Goal: Information Seeking & Learning: Learn about a topic

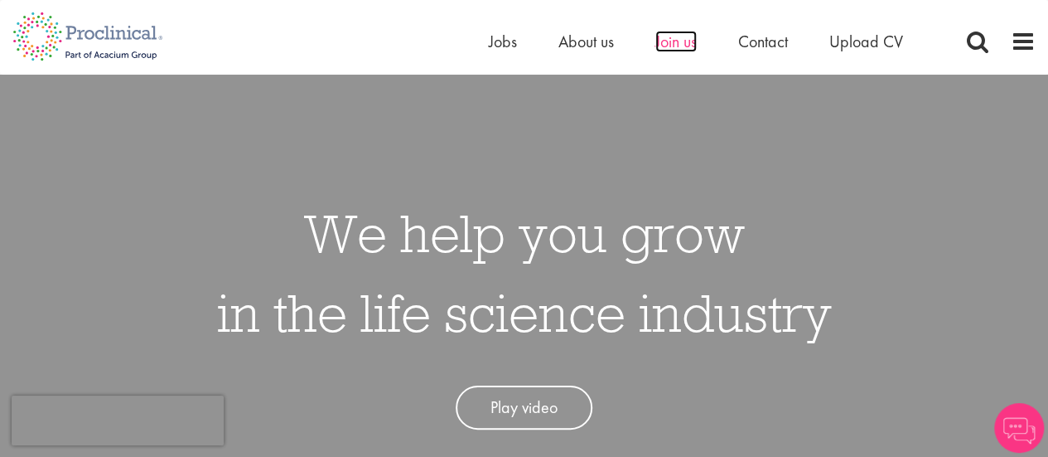
click at [678, 37] on span "Join us" at bounding box center [676, 42] width 41 height 22
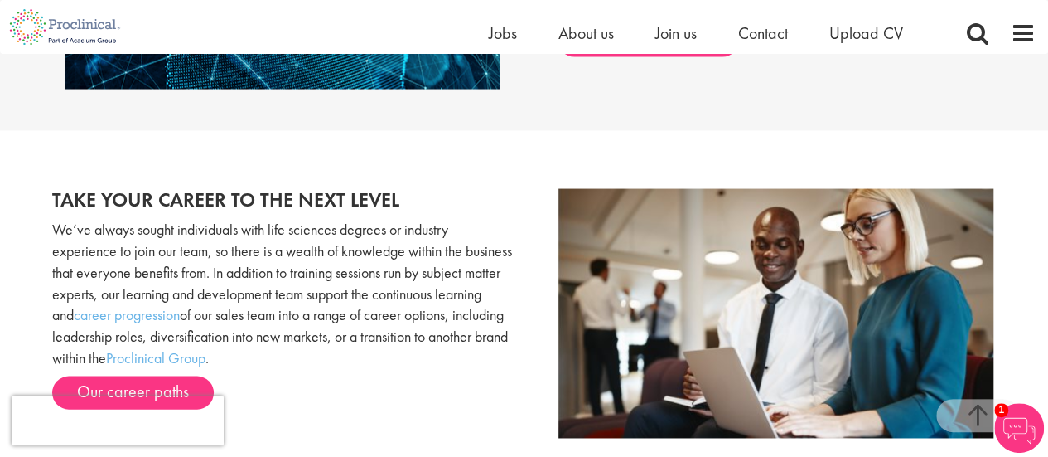
scroll to position [1503, 0]
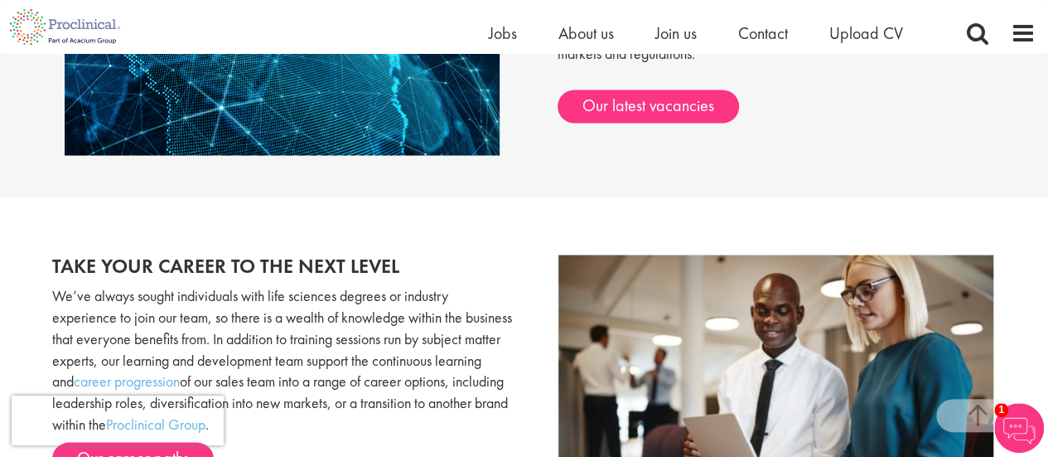
click at [619, 89] on div "Collaborate on a global scale As global growth partners, we actively relocate o…" at bounding box center [761, 6] width 472 height 233
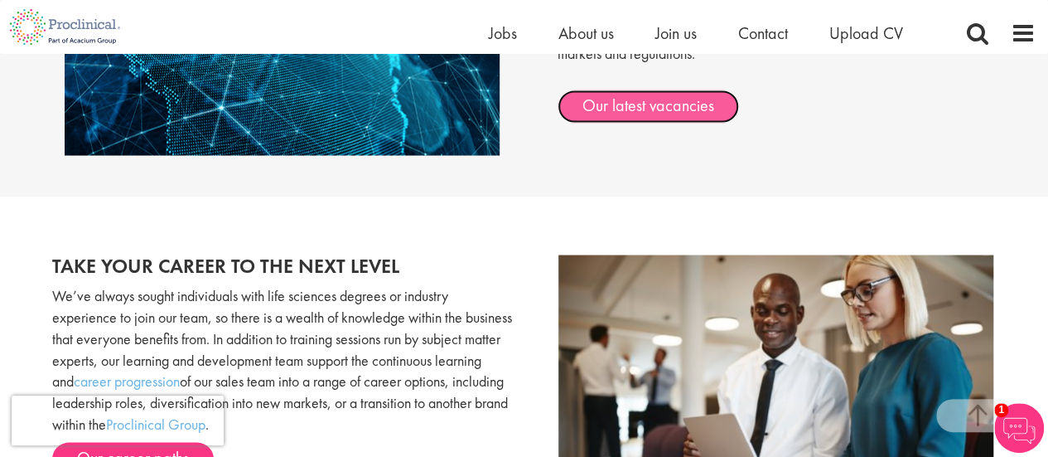
click at [618, 100] on link "Our latest vacancies" at bounding box center [649, 106] width 182 height 33
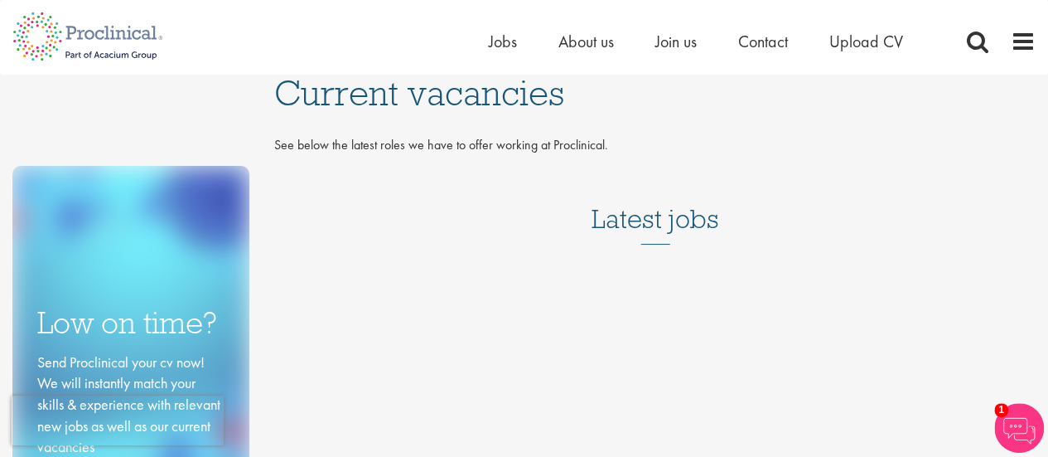
click at [1006, 38] on div "Home Jobs About us Join us Contact Upload CV" at bounding box center [762, 45] width 547 height 33
click at [1024, 51] on span at bounding box center [1023, 41] width 25 height 25
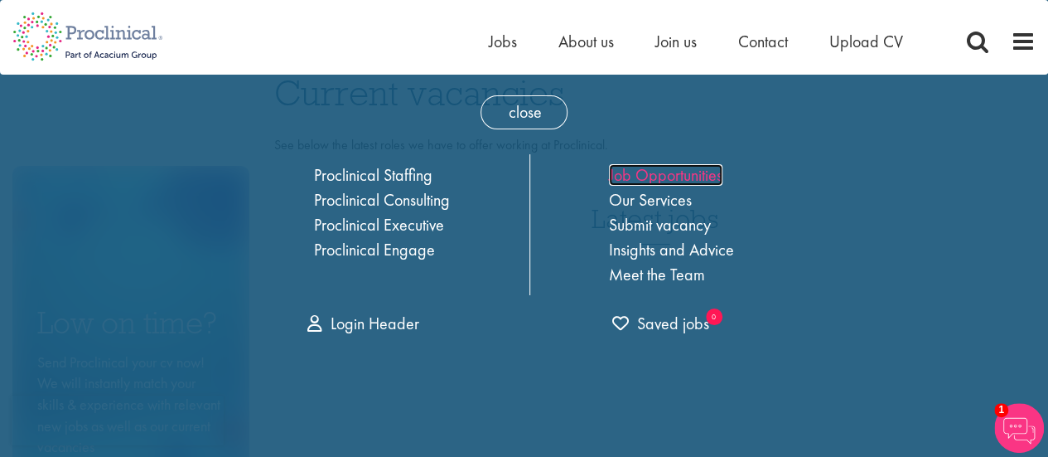
click at [661, 173] on link "Job Opportunities" at bounding box center [666, 175] width 114 height 22
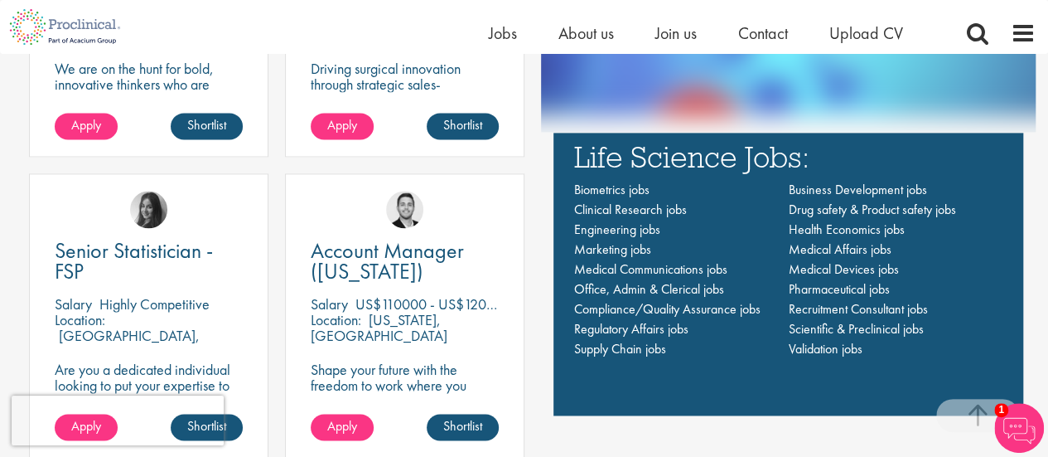
scroll to position [1054, 0]
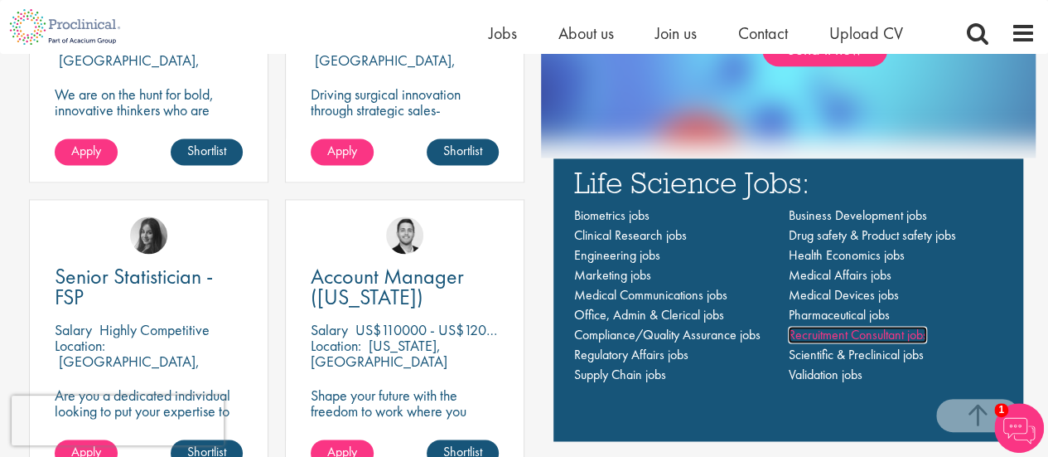
click at [823, 334] on span "Recruitment Consultant jobs" at bounding box center [857, 334] width 139 height 17
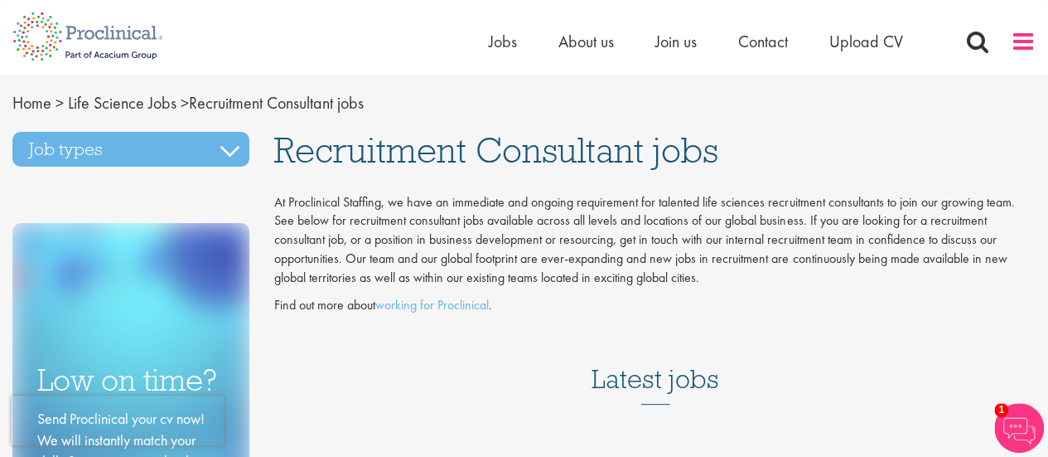
click at [1014, 37] on span at bounding box center [1023, 41] width 25 height 25
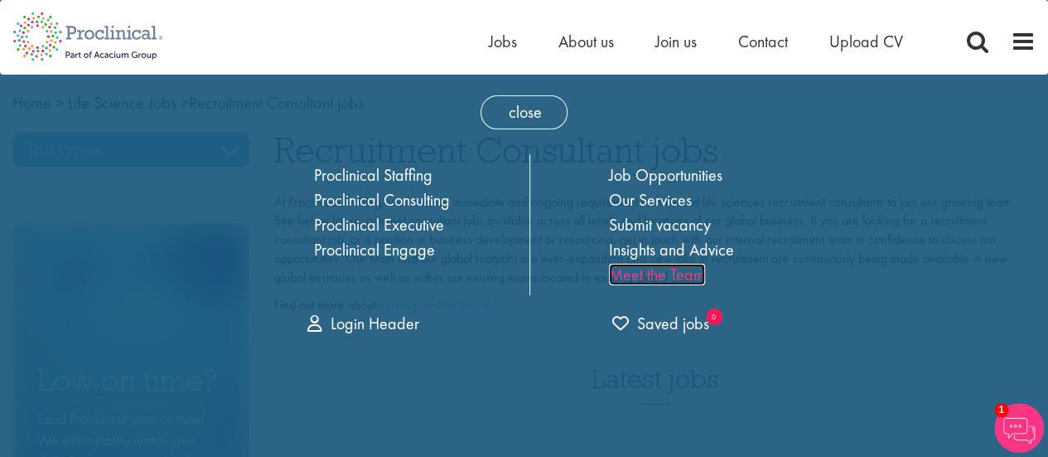
click at [673, 279] on link "Meet the Team" at bounding box center [657, 275] width 96 height 22
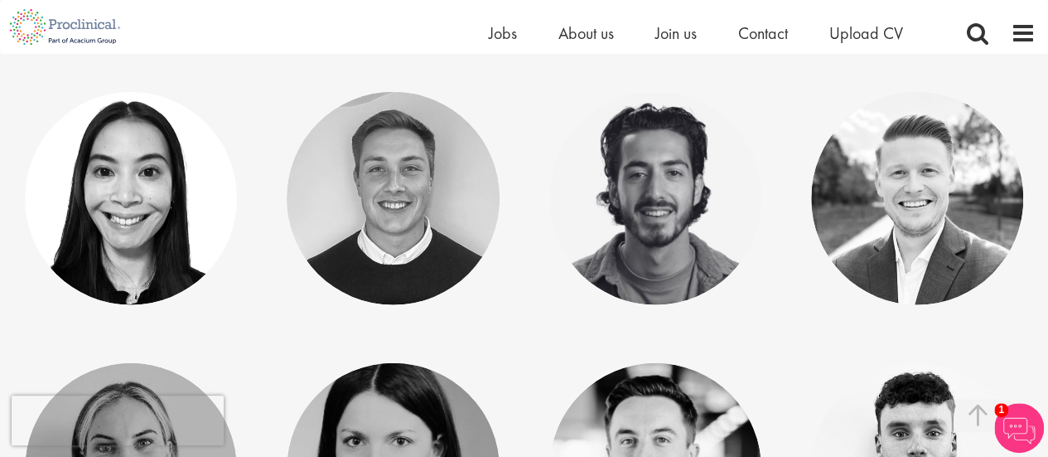
scroll to position [1936, 0]
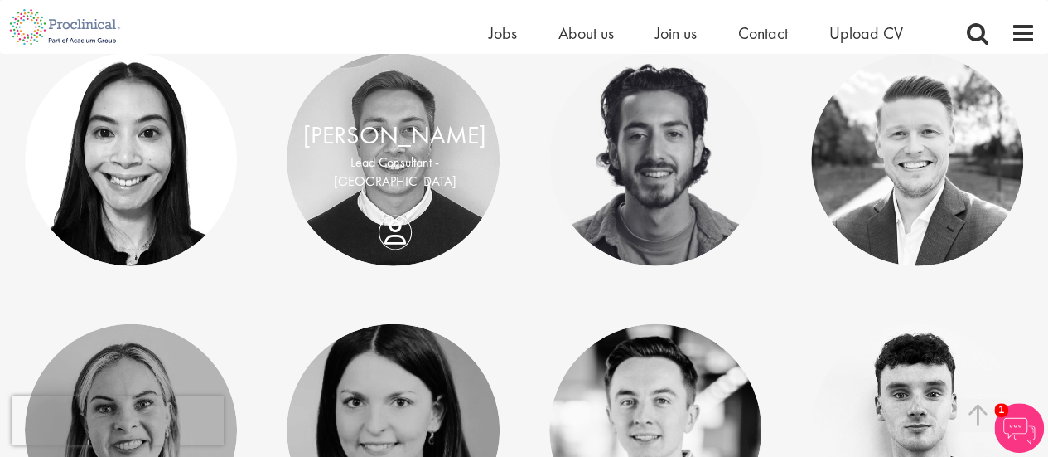
click at [399, 201] on div "Bo Forsen Lead Consultant - North America" at bounding box center [395, 160] width 216 height 82
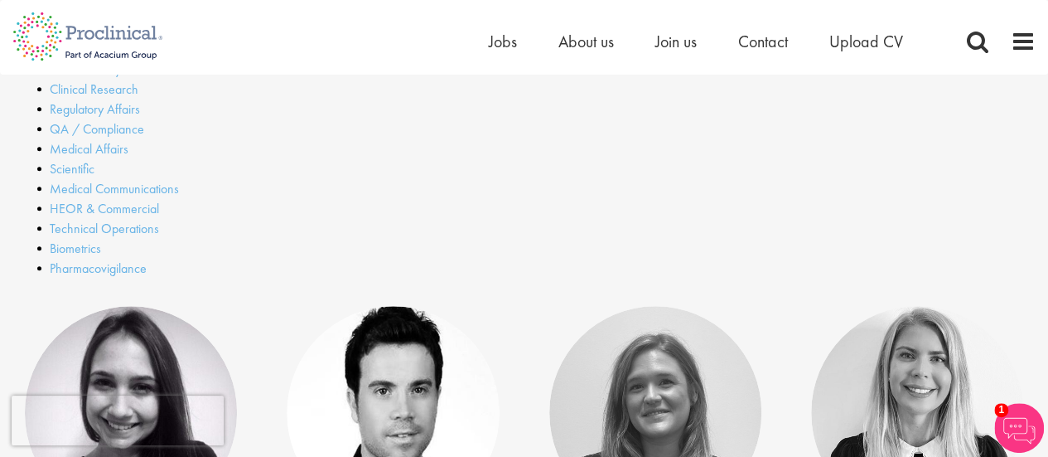
scroll to position [0, 0]
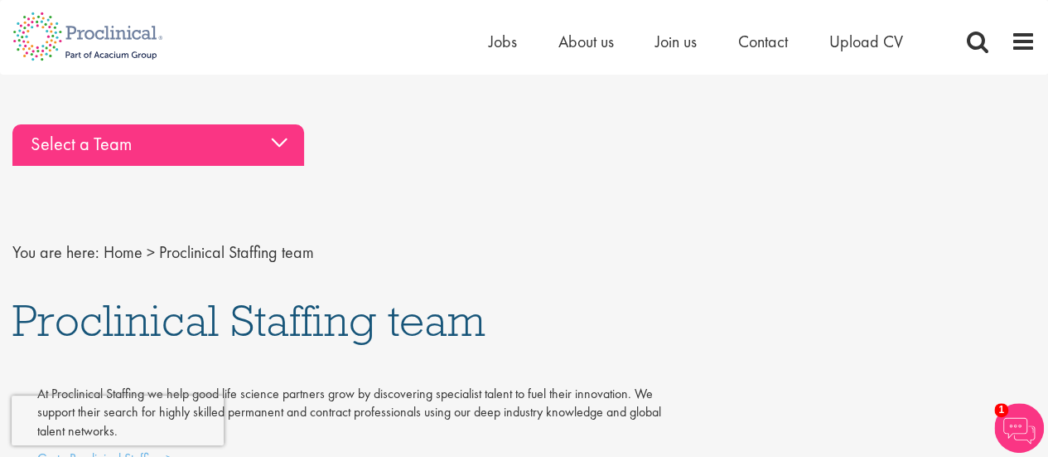
click at [271, 135] on div "Select a Team" at bounding box center [158, 144] width 292 height 41
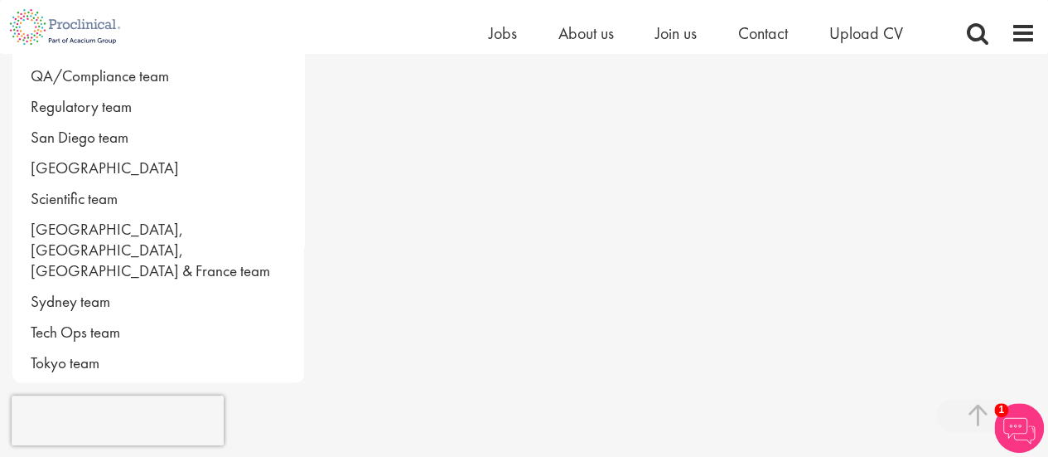
scroll to position [1184, 0]
